Goal: Task Accomplishment & Management: Manage account settings

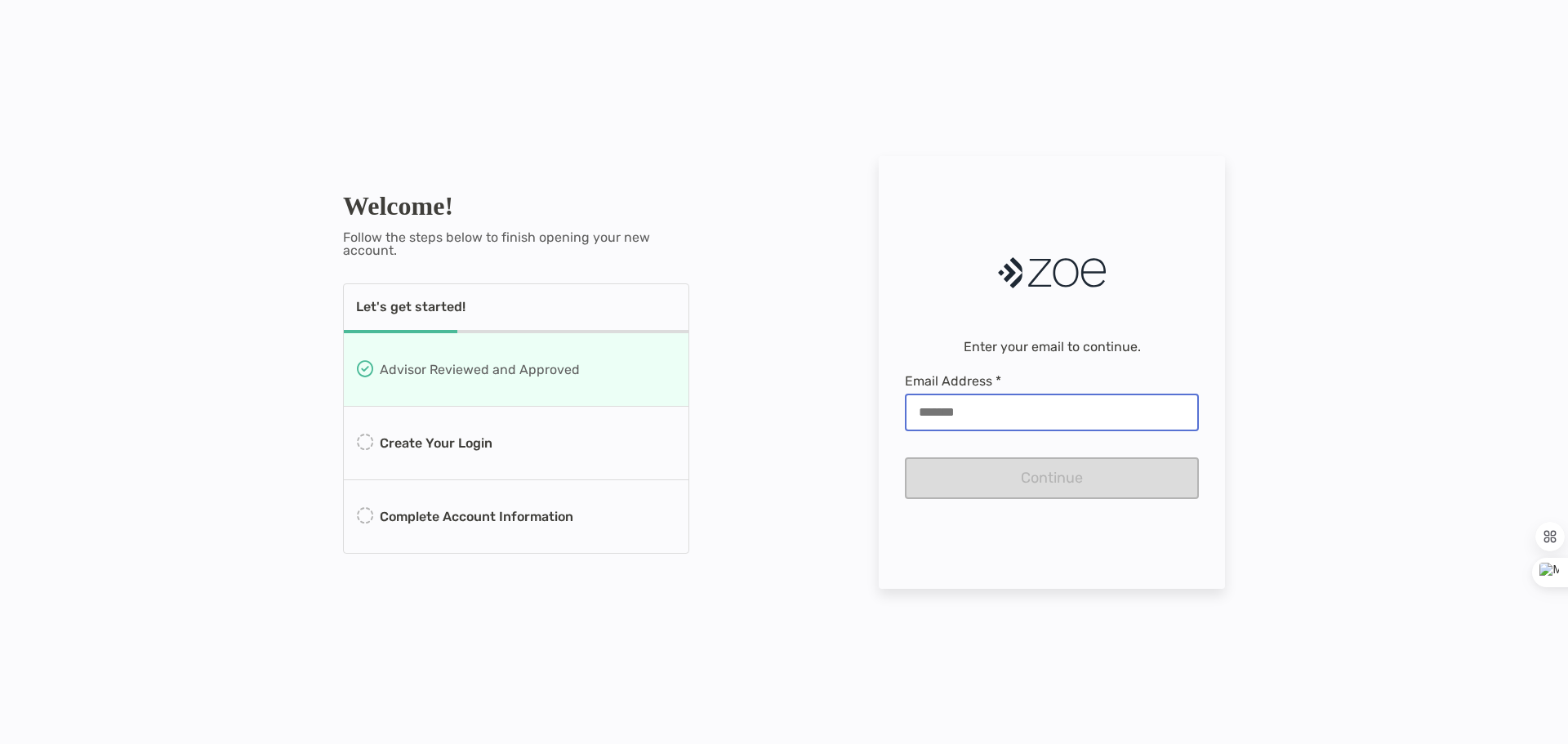
click at [976, 417] on input "Email Address *" at bounding box center [1052, 412] width 291 height 14
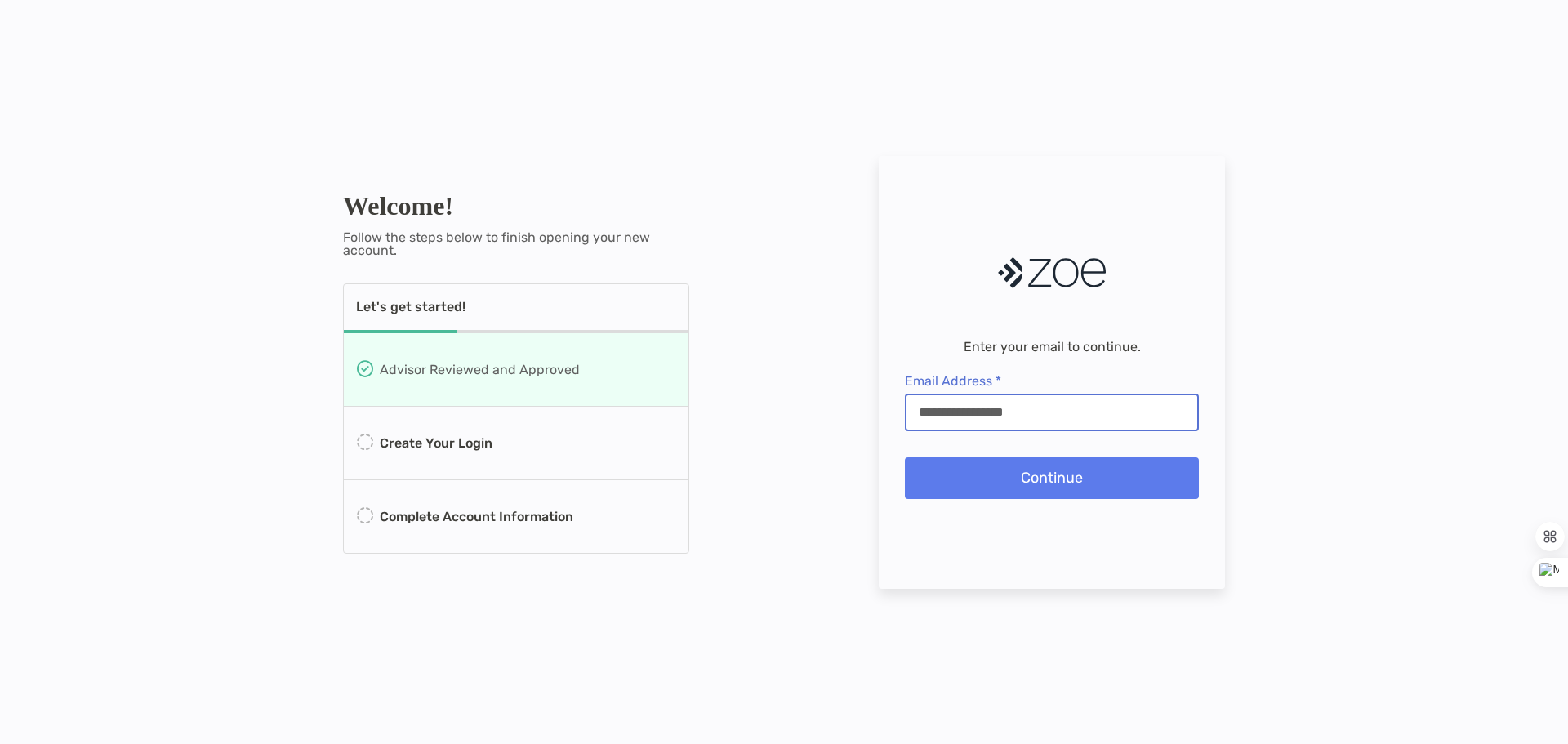
type input "**********"
click at [1050, 475] on button "Continue" at bounding box center [1051, 478] width 294 height 42
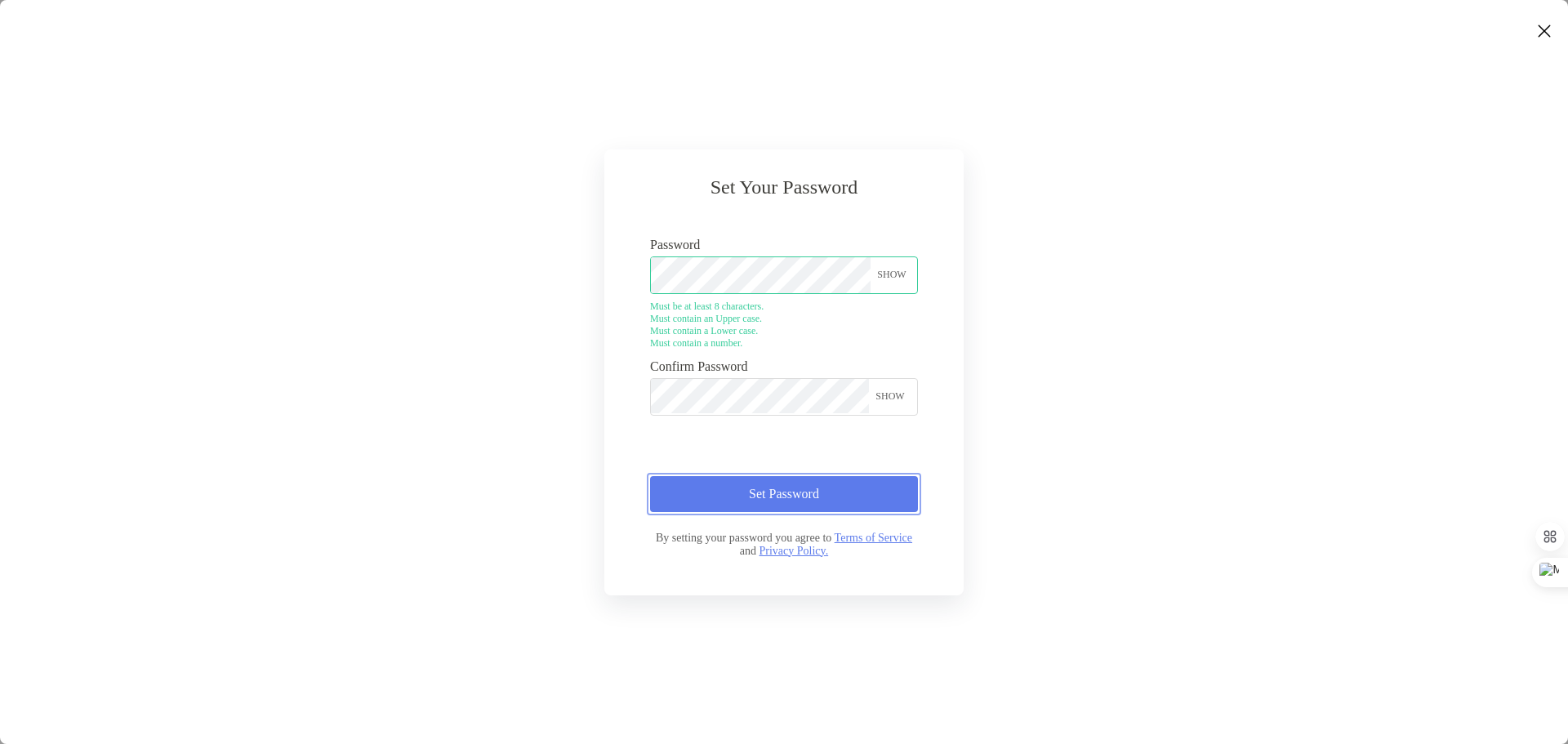
click at [781, 493] on button "Set Password" at bounding box center [784, 495] width 268 height 36
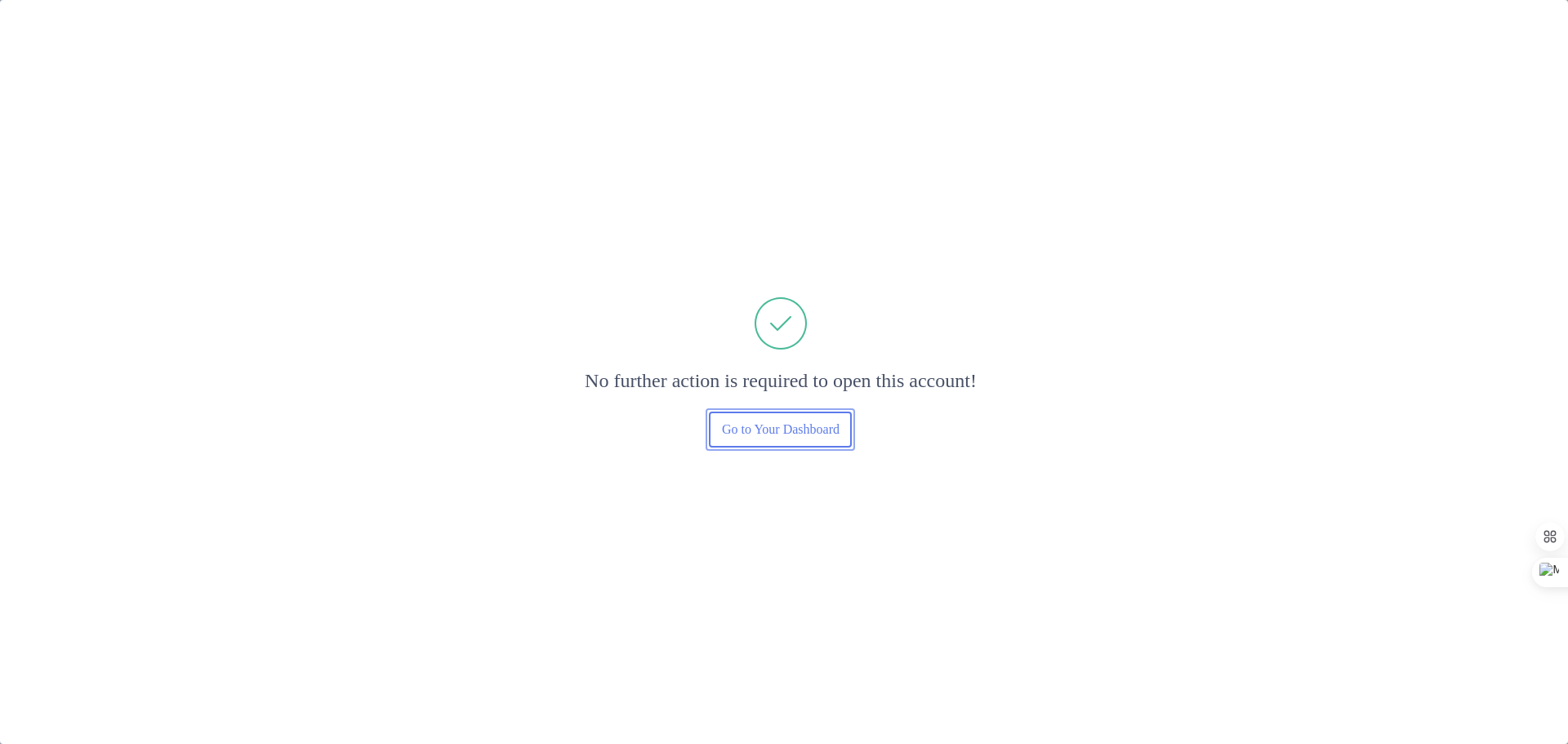
click at [775, 436] on button "Go to Your Dashboard" at bounding box center [780, 430] width 143 height 36
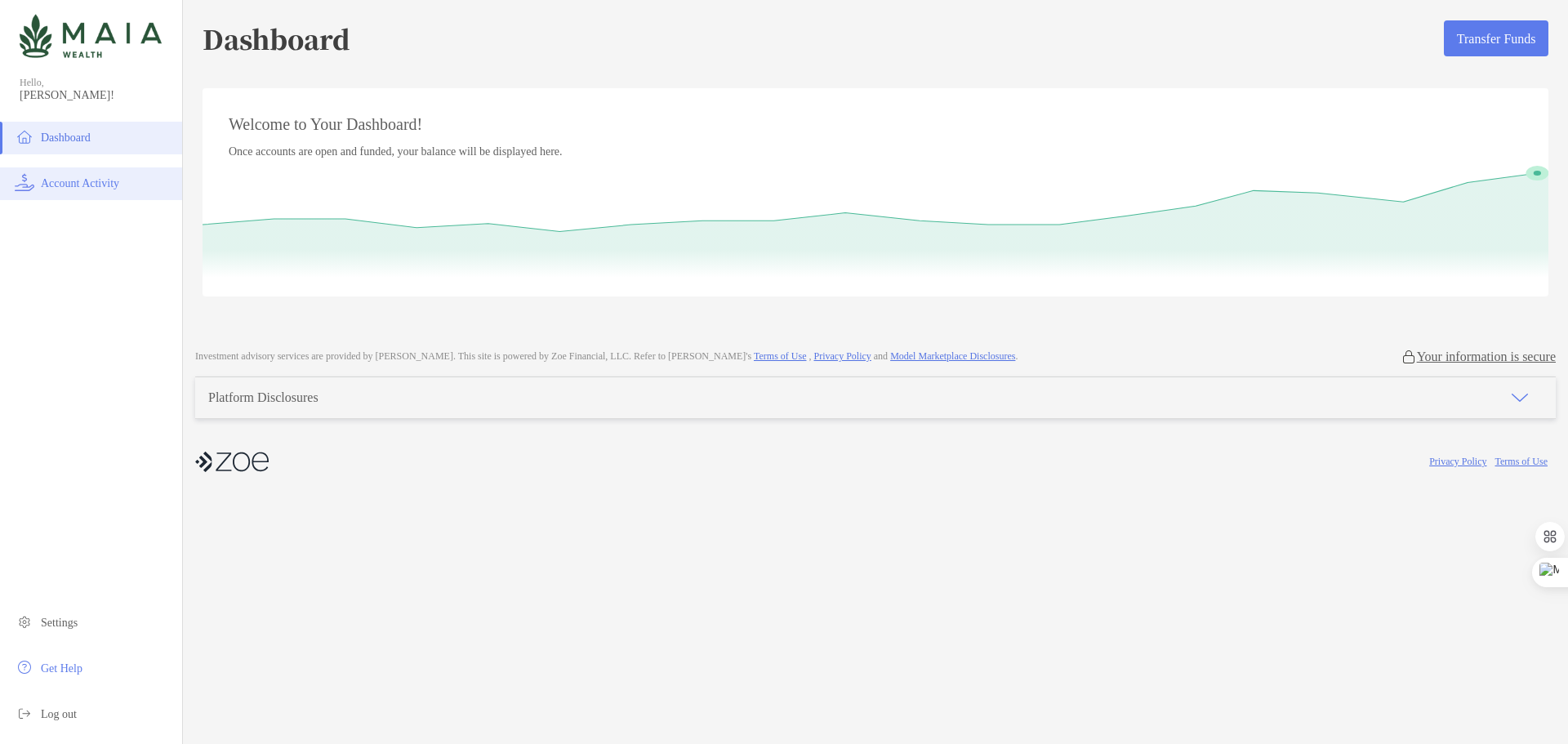
click at [99, 177] on span "Account Activity" at bounding box center [80, 183] width 78 height 12
